Goal: Download file/media

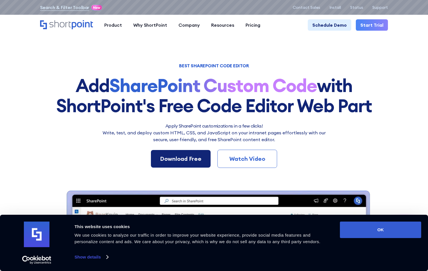
click at [176, 161] on div "Download Free" at bounding box center [181, 159] width 42 height 9
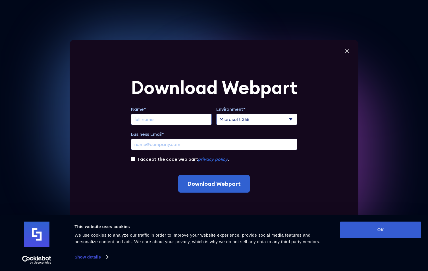
click at [252, 122] on select "Microsoft 365 SharePoint Online SharePoint 2019 (On-Premise)" at bounding box center [256, 119] width 81 height 11
select select "SharePoint Online"
click at [218, 114] on select "Microsoft 365 SharePoint Online SharePoint 2019 (On-Premise)" at bounding box center [256, 119] width 81 height 11
click at [174, 120] on input "Extend Trial" at bounding box center [171, 119] width 81 height 11
type input "[PERSON_NAME]"
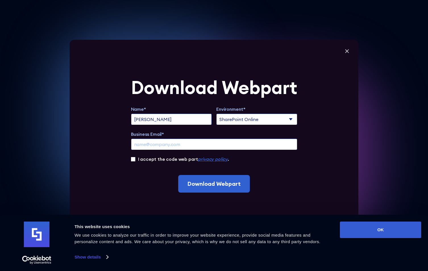
click at [171, 147] on input "Business Email*" at bounding box center [214, 144] width 166 height 11
type input "[EMAIL_ADDRESS][DOMAIN_NAME]"
